Goal: Task Accomplishment & Management: Use online tool/utility

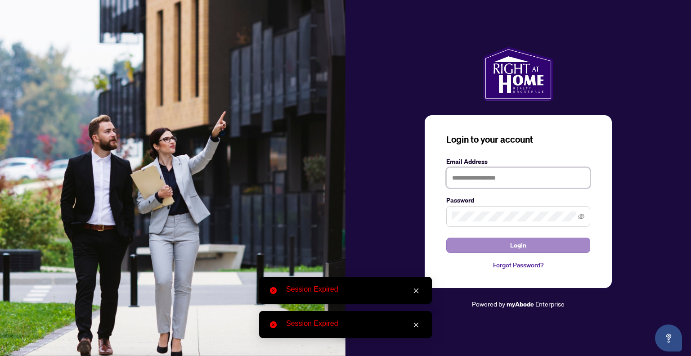
type input "**********"
click at [485, 246] on button "Login" at bounding box center [518, 245] width 144 height 15
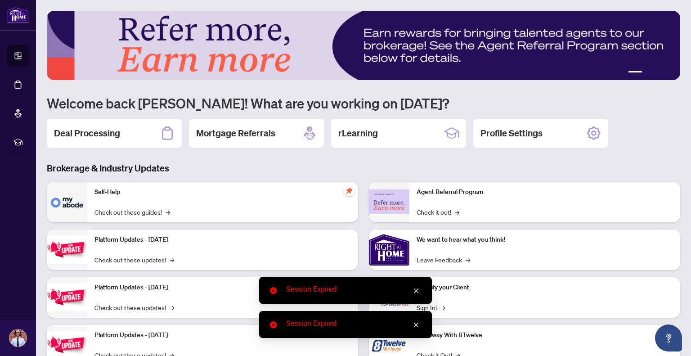
click at [417, 293] on icon "close" at bounding box center [416, 290] width 6 height 6
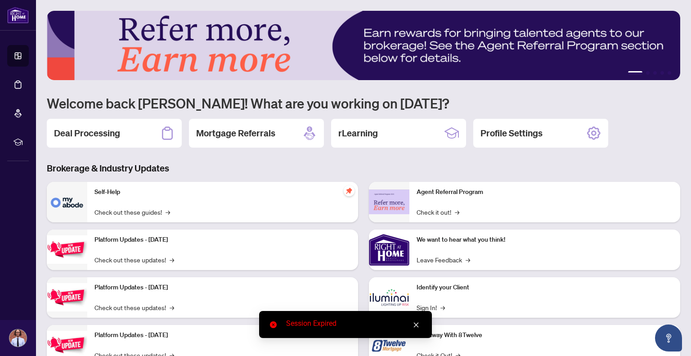
click at [416, 327] on icon "close" at bounding box center [416, 325] width 6 height 6
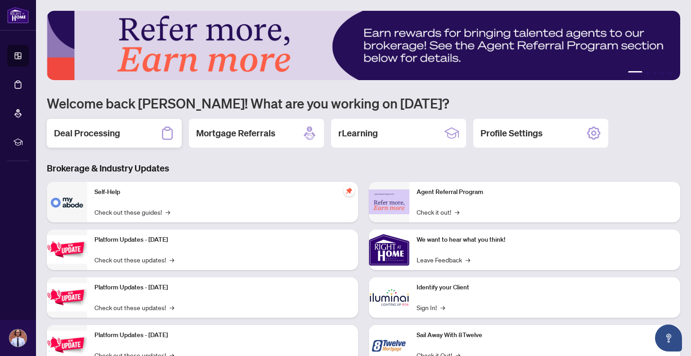
click at [134, 138] on div "Deal Processing" at bounding box center [114, 133] width 135 height 29
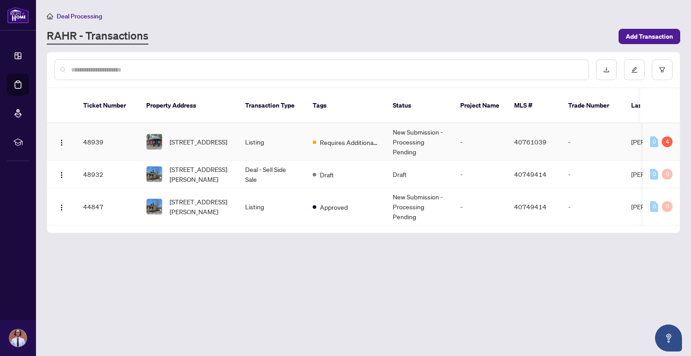
click at [289, 140] on td "Listing" at bounding box center [271, 141] width 67 height 37
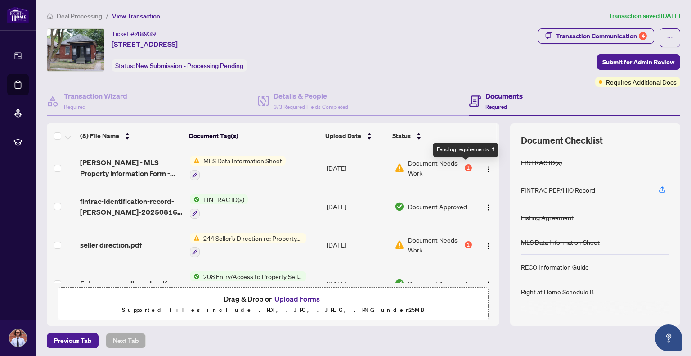
click at [465, 168] on div "1" at bounding box center [468, 167] width 7 height 7
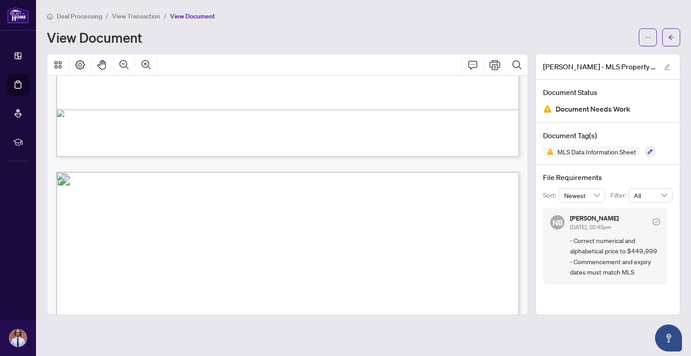
scroll to position [1142, 0]
click at [116, 199] on span "499 999" at bounding box center [118, 199] width 26 height 10
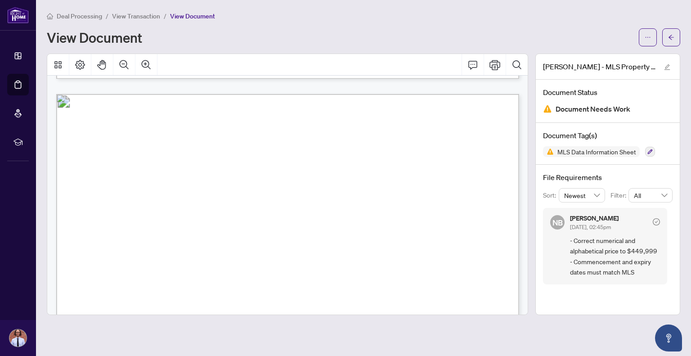
scroll to position [1220, 0]
